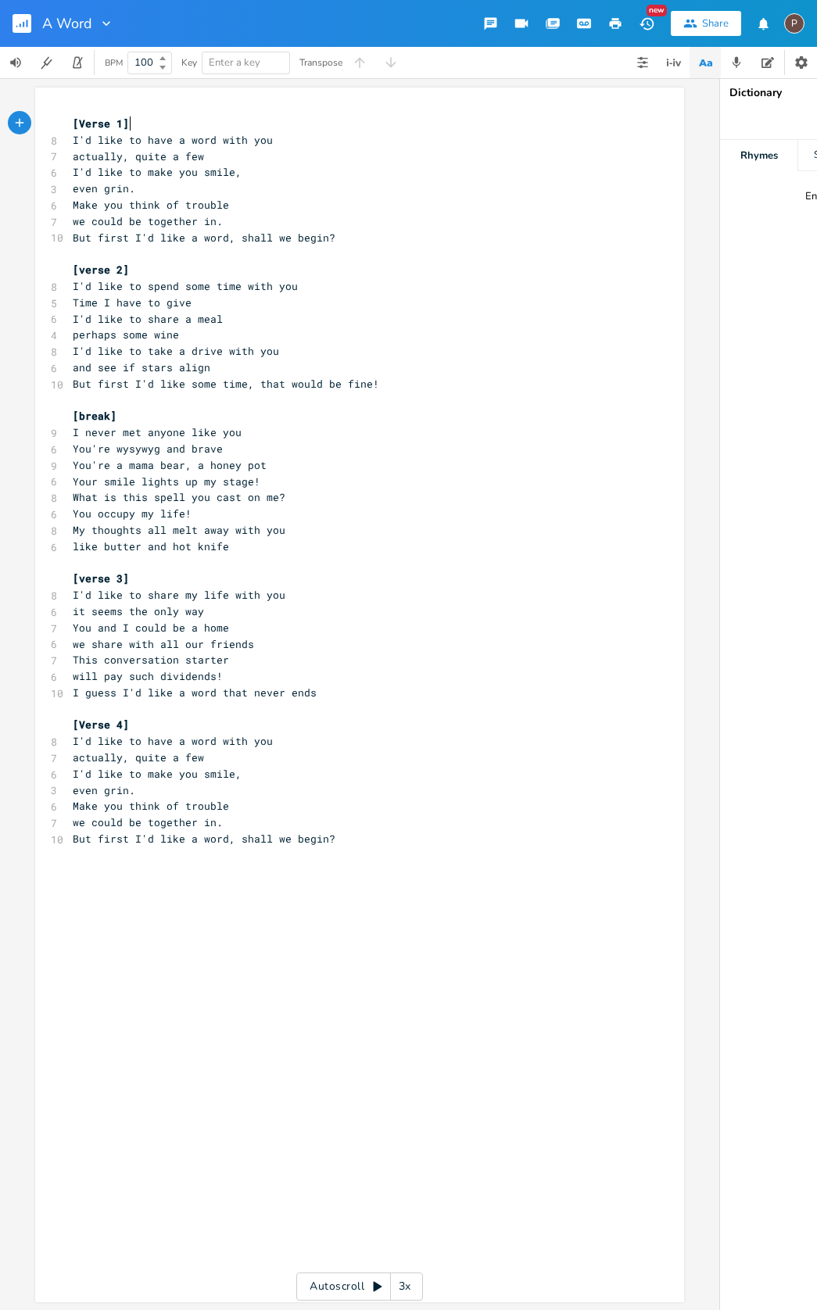
scroll to position [0, 1]
click at [260, 472] on pre "Your smile lights up my stage!" at bounding box center [352, 480] width 564 height 16
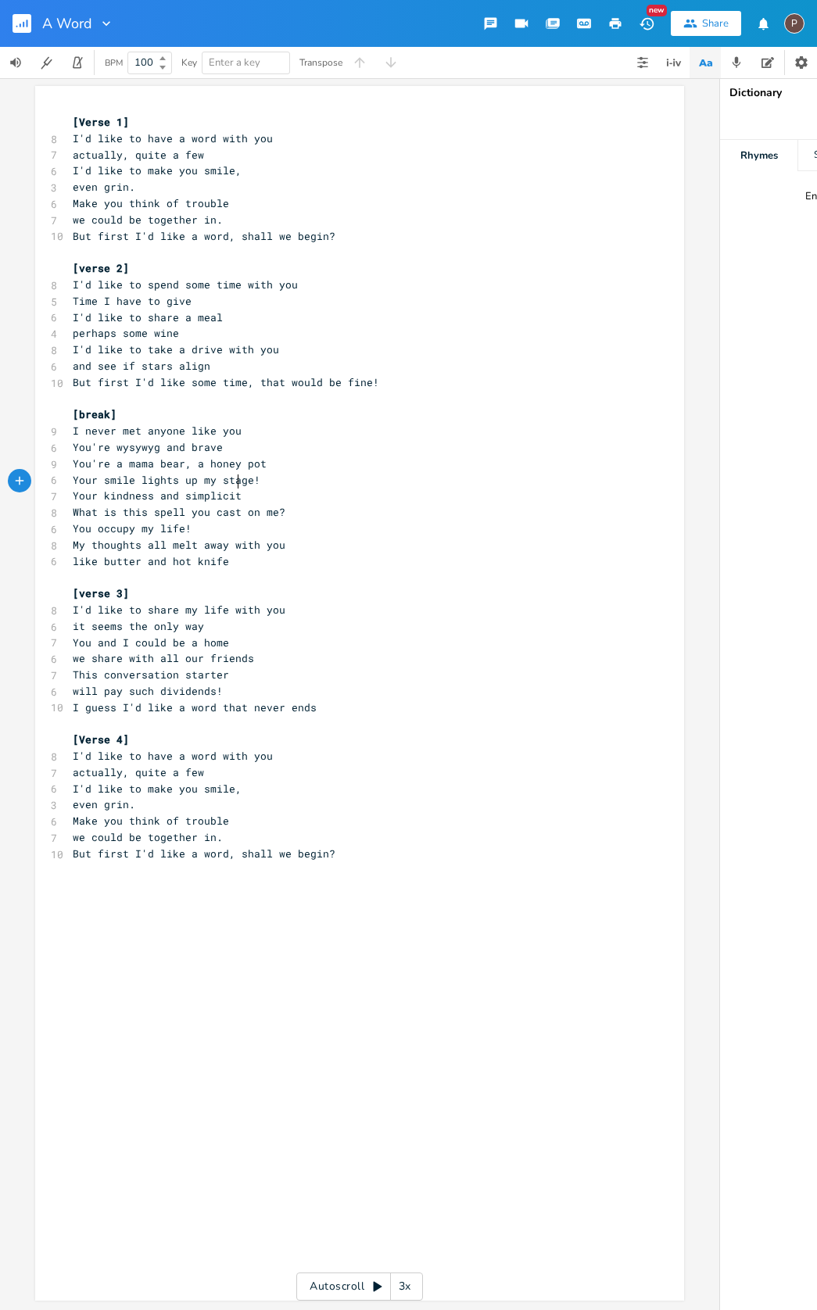
type textarea "Your kindness and simplicity"
type textarea "you clair"
type textarea "rity"
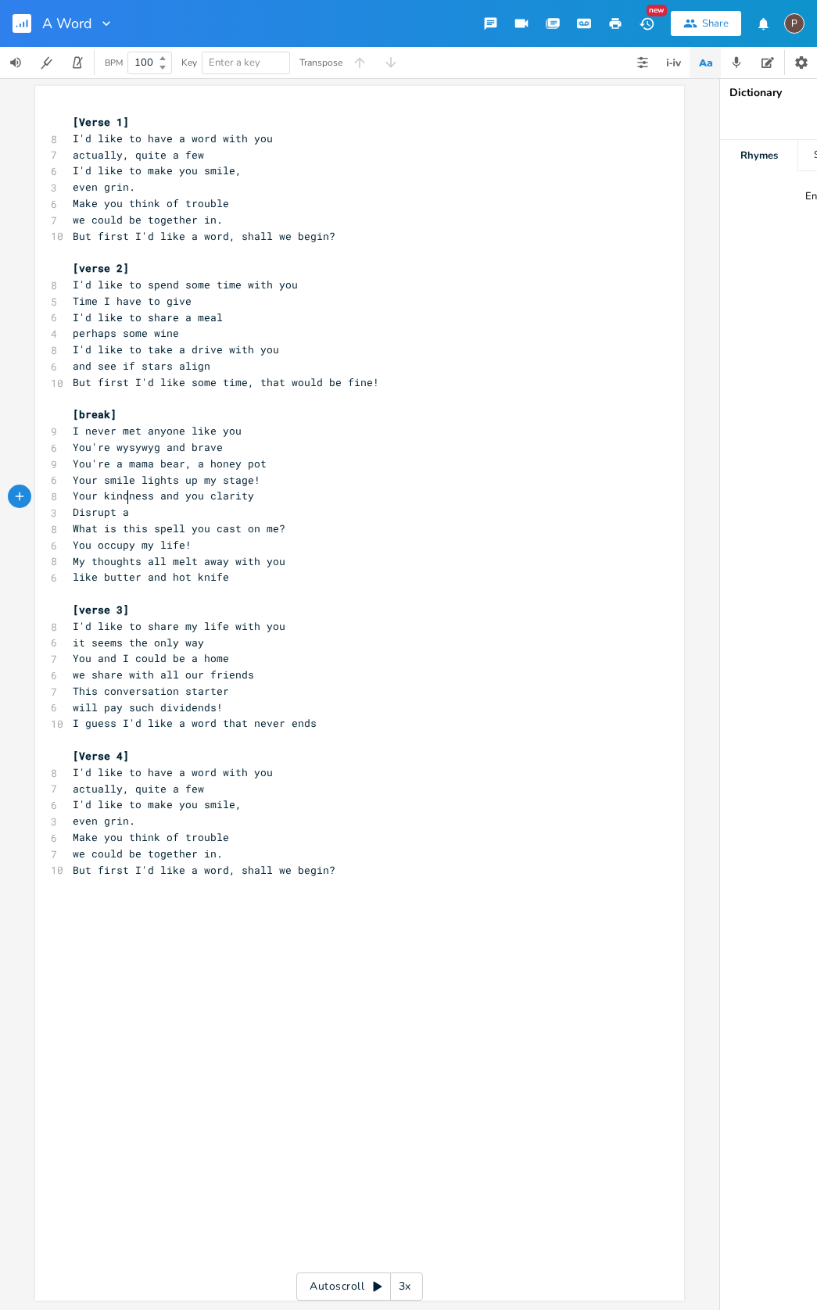
type textarea "Disrupt al"
type textarea "l my complexities"
type textarea "r"
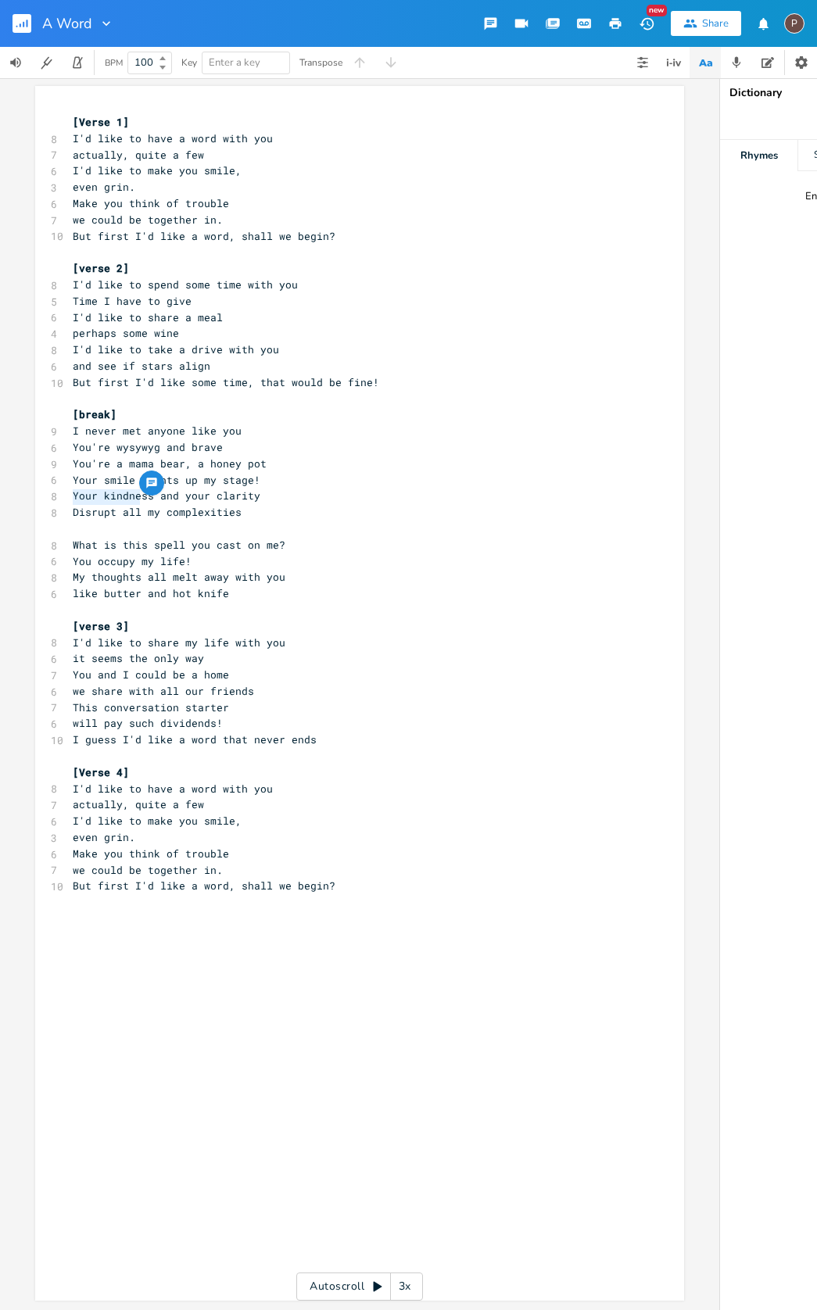
drag, startPoint x: 135, startPoint y: 494, endPoint x: 66, endPoint y: 496, distance: 68.8
click at [70, 504] on pre "Disrupt all my complexities" at bounding box center [352, 512] width 564 height 16
type textarea "Soften"
type textarea "life'w"
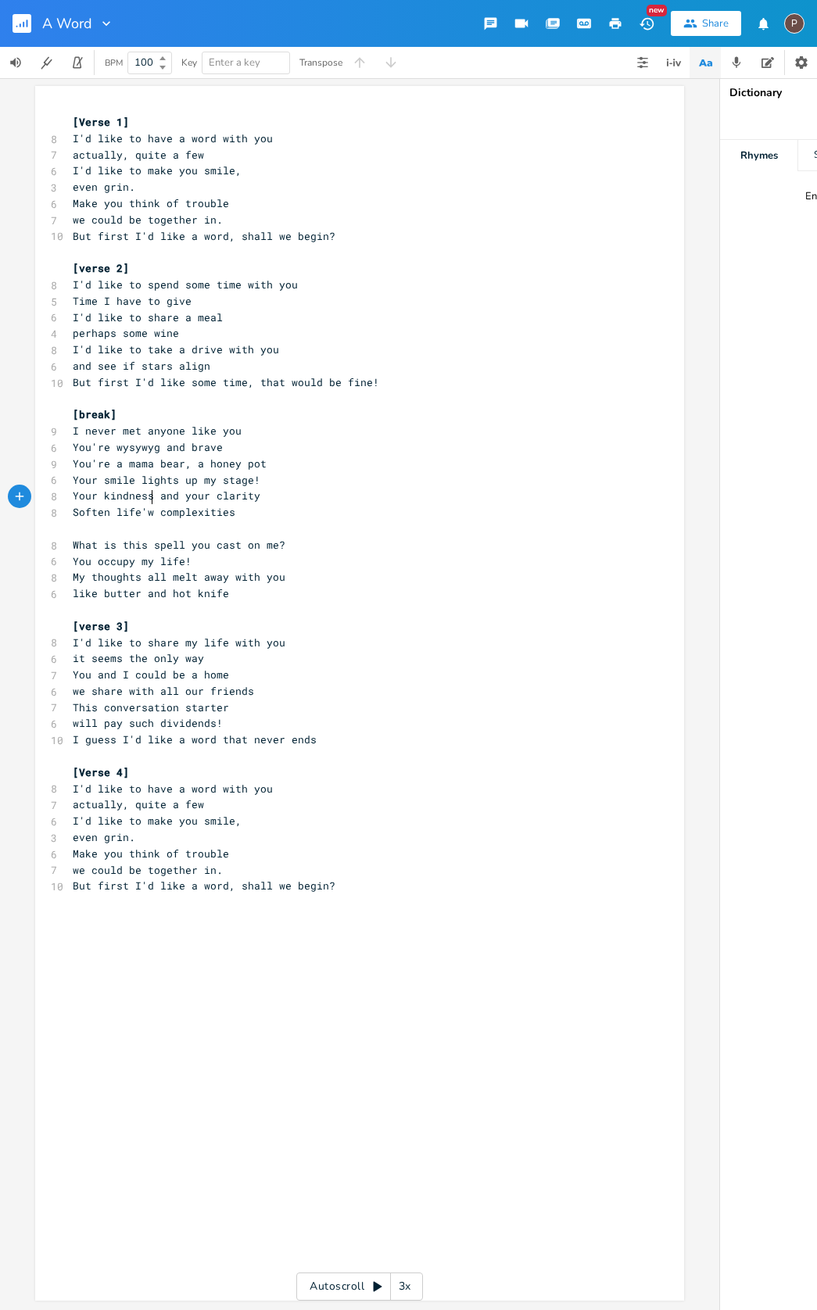
scroll to position [0, 21]
type textarea "s"
type textarea "my"
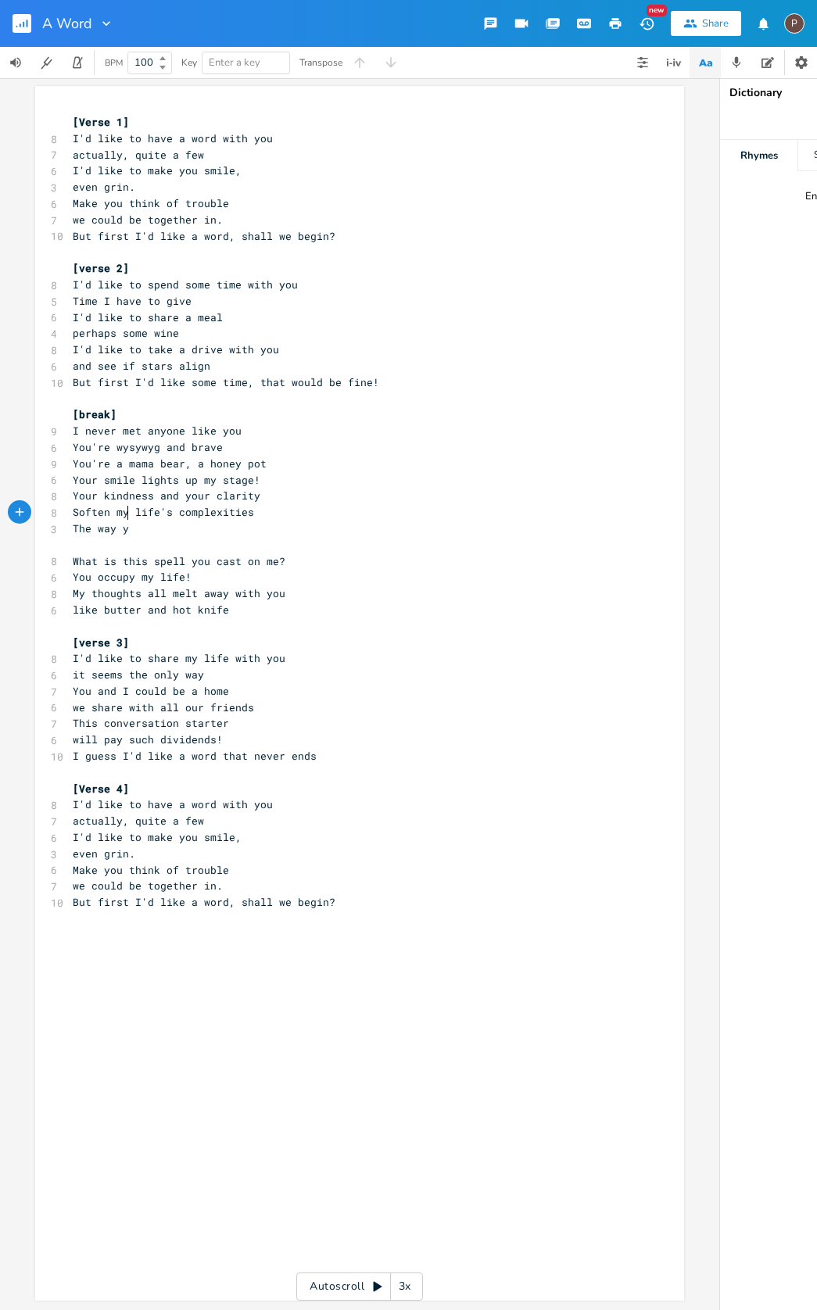
type textarea "The way yl"
type textarea "ou are yourself with me"
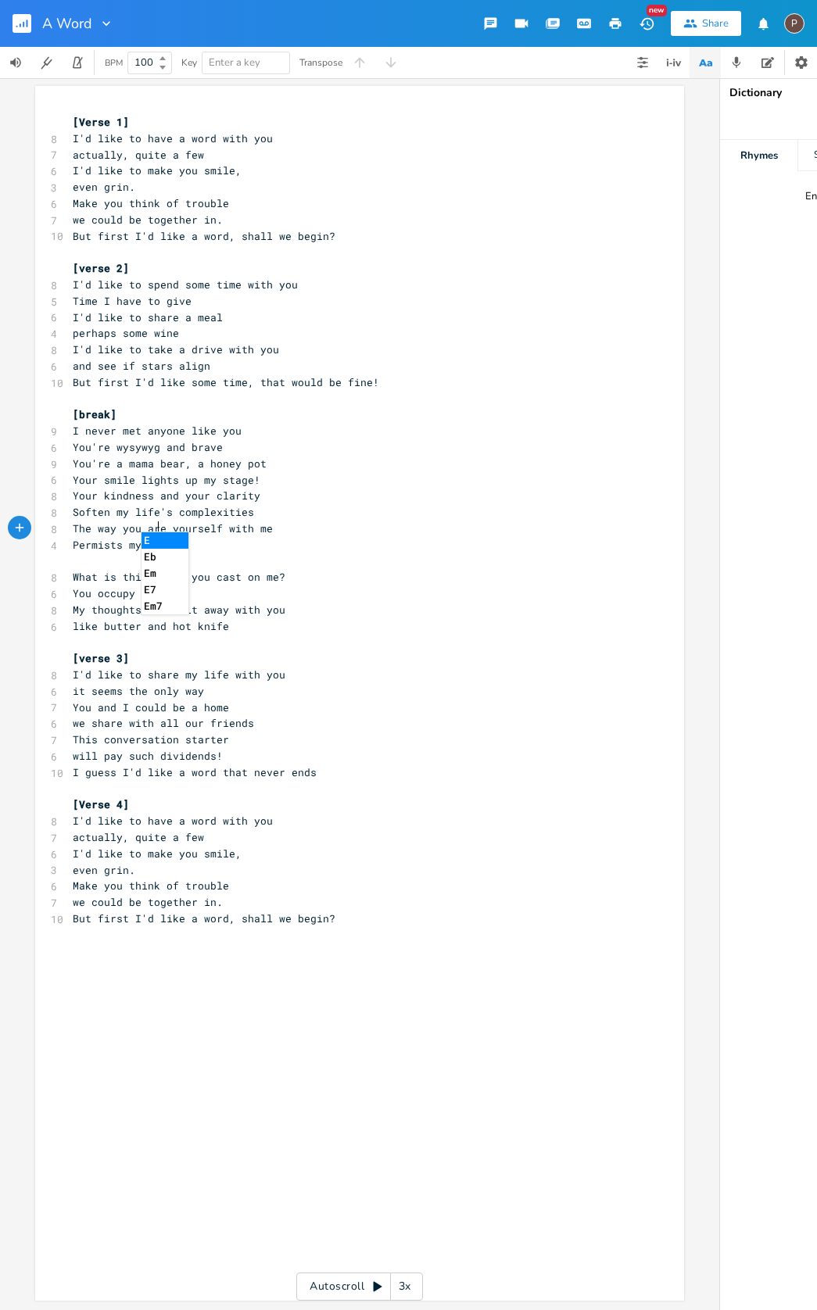
type textarea "Permists my exx"
type textarea "ccentricities"
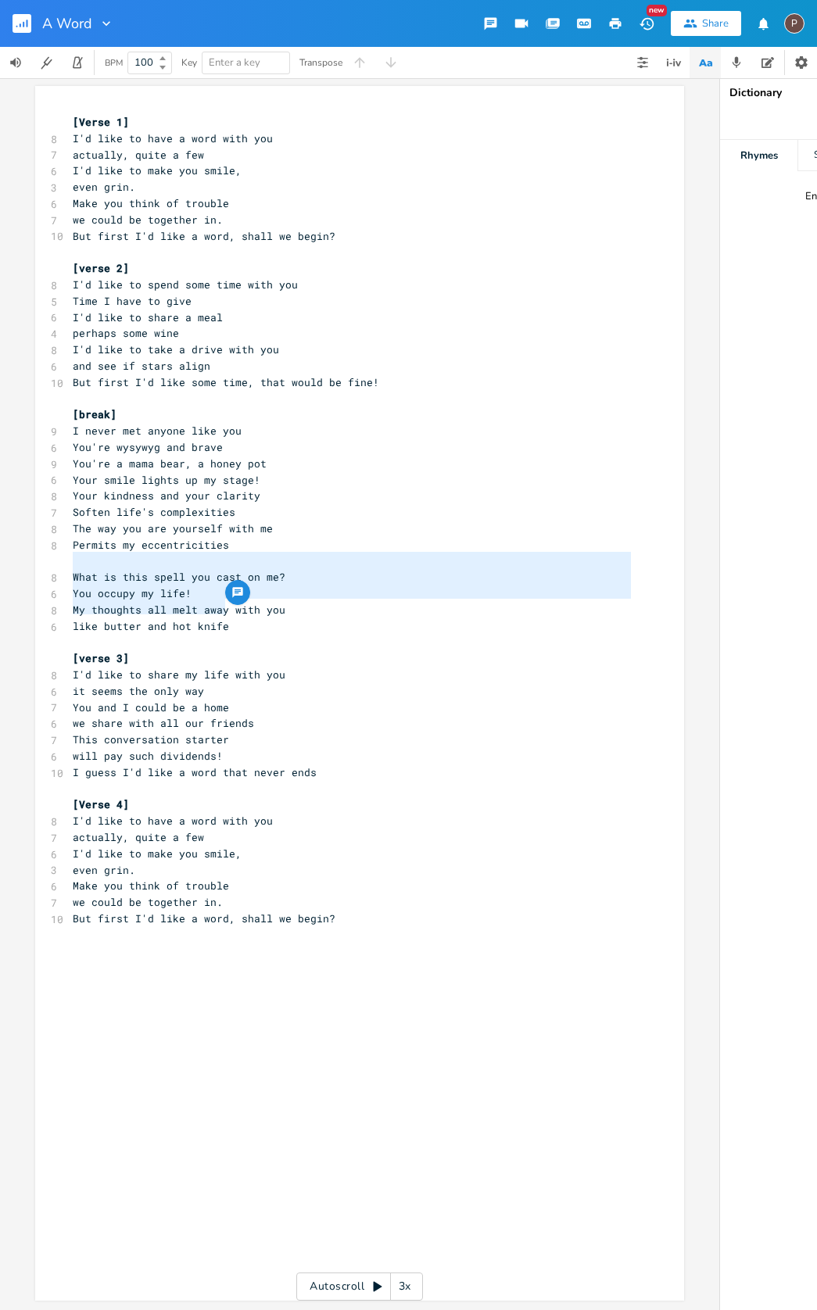
type textarea "What is this spell you cast on me? You occupy my life! My thoughts all melt awa…"
drag, startPoint x: 242, startPoint y: 607, endPoint x: 68, endPoint y: 539, distance: 186.4
click at [70, 539] on div "[Verse 1] 8 I'd like to have a word with you 7 actually, quite a few 6 I'd like…" at bounding box center [352, 520] width 564 height 813
